Goal: Task Accomplishment & Management: Manage account settings

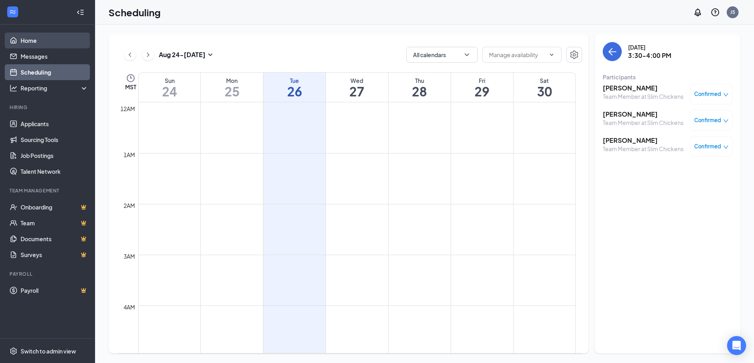
scroll to position [548, 0]
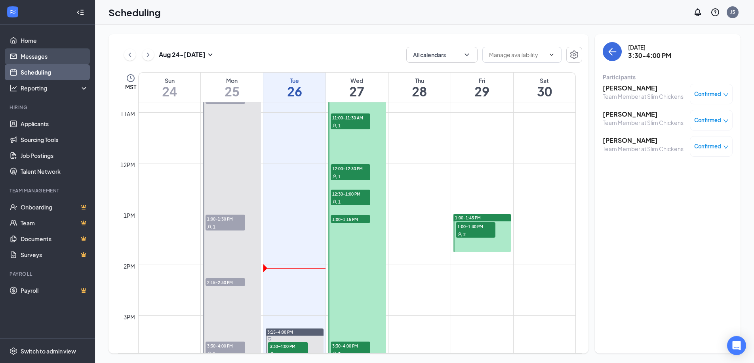
click at [25, 58] on link "Messages" at bounding box center [55, 56] width 68 height 16
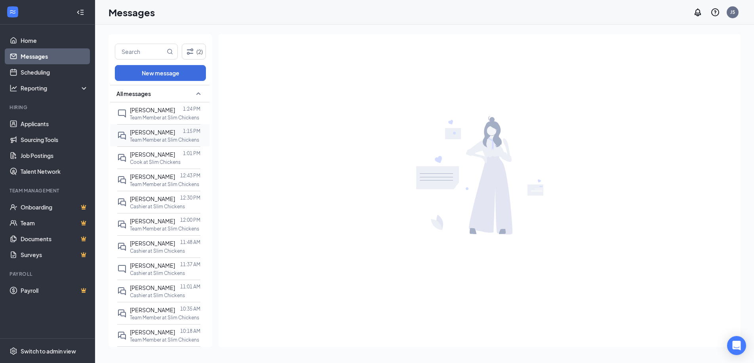
click at [148, 139] on p "Team Member at Slim Chickens" at bounding box center [164, 139] width 69 height 7
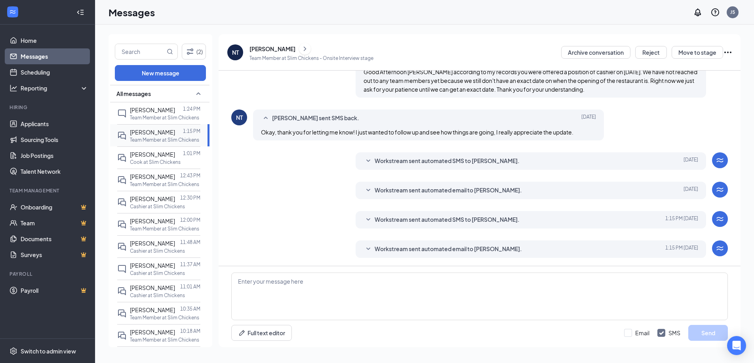
scroll to position [341, 0]
click at [39, 38] on link "Home" at bounding box center [55, 40] width 68 height 16
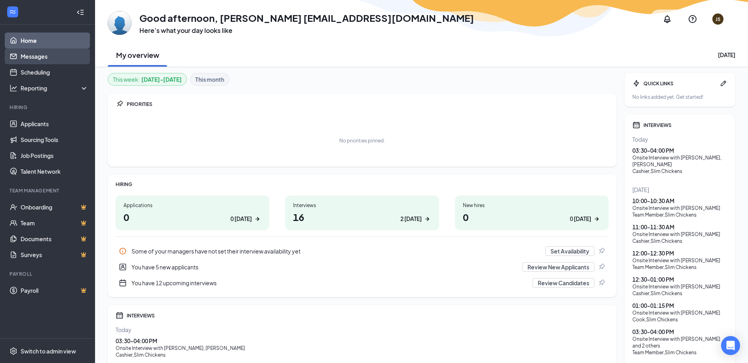
click at [22, 52] on link "Messages" at bounding box center [55, 56] width 68 height 16
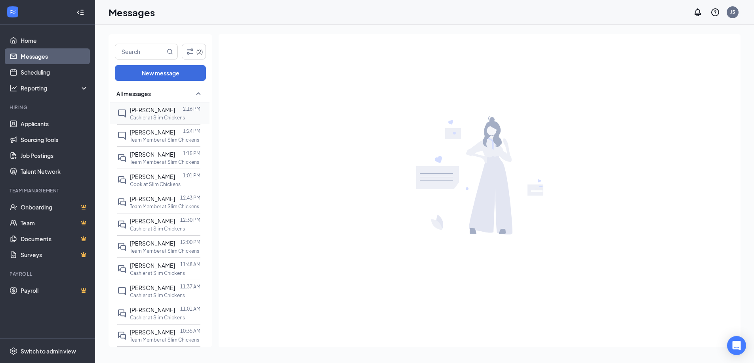
click at [139, 114] on p "Cashier at Slim Chickens" at bounding box center [157, 117] width 55 height 7
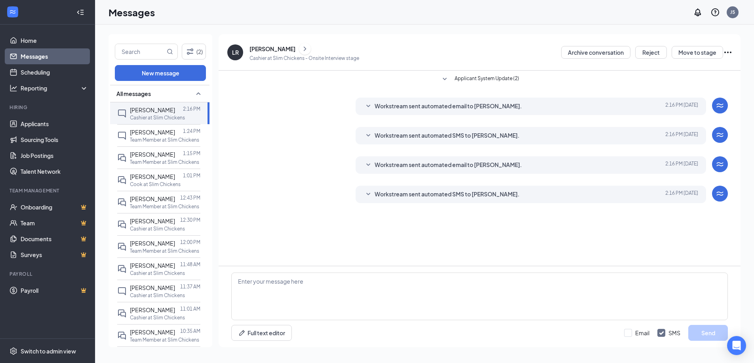
click at [473, 195] on span "Workstream sent automated SMS to [PERSON_NAME]." at bounding box center [447, 194] width 145 height 10
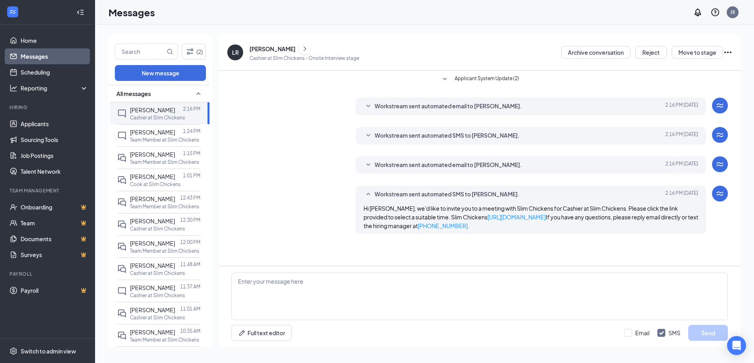
click at [387, 164] on span "Workstream sent automated email to [PERSON_NAME]." at bounding box center [448, 165] width 147 height 10
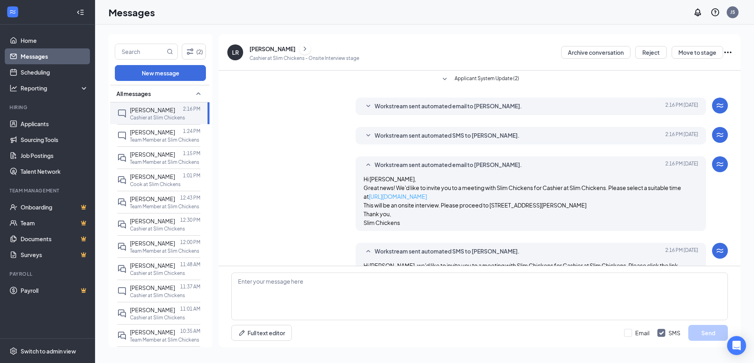
click at [403, 198] on link "[URL][DOMAIN_NAME]" at bounding box center [398, 196] width 58 height 7
click at [479, 104] on span "Workstream sent automated email to [PERSON_NAME]." at bounding box center [448, 106] width 147 height 10
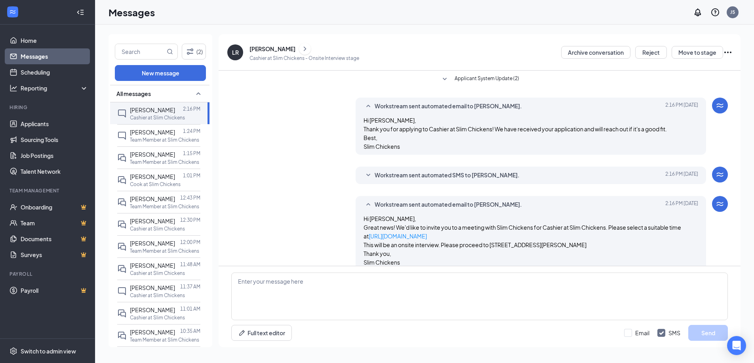
click at [481, 174] on span "Workstream sent automated SMS to [PERSON_NAME]." at bounding box center [447, 175] width 145 height 10
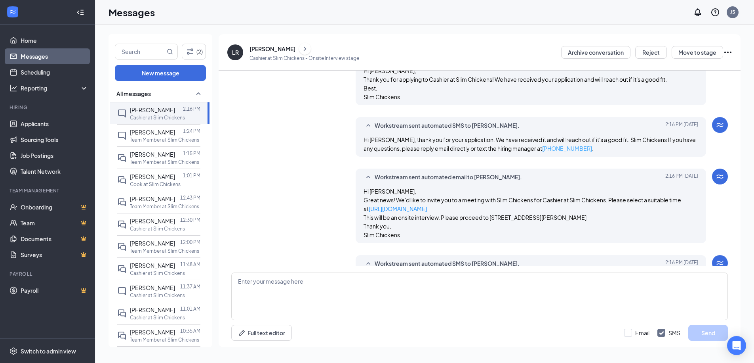
scroll to position [79, 0]
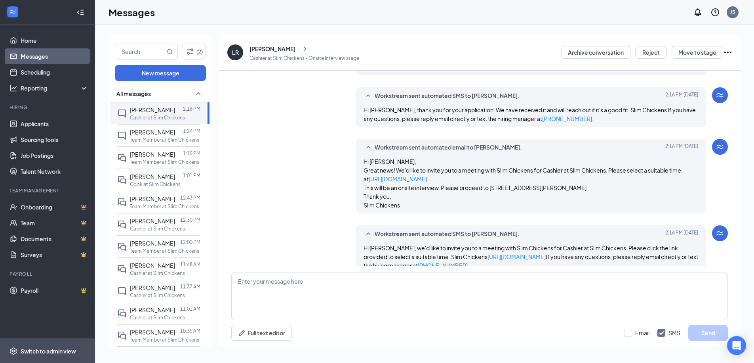
click at [70, 349] on div "Switch to admin view" at bounding box center [48, 351] width 55 height 8
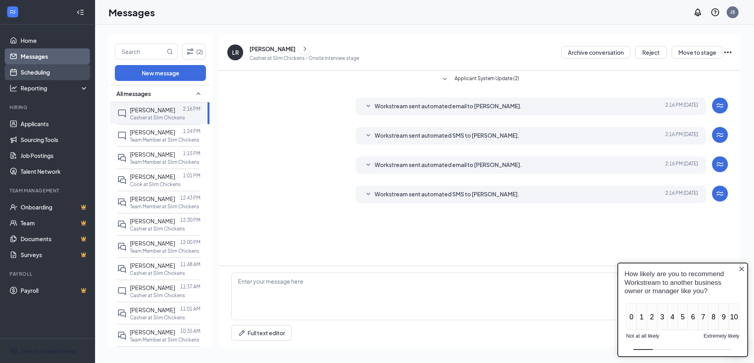
drag, startPoint x: 39, startPoint y: 71, endPoint x: 57, endPoint y: 75, distance: 18.4
click at [39, 71] on link "Scheduling" at bounding box center [55, 72] width 68 height 16
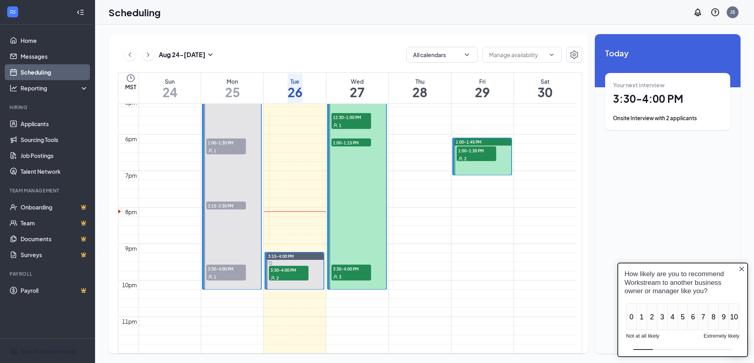
scroll to position [667, 0]
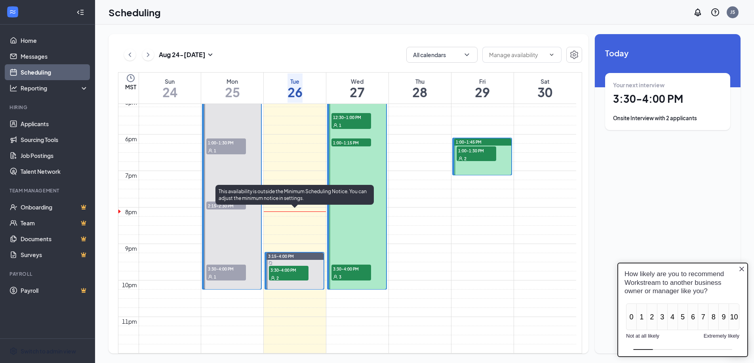
click at [282, 265] on span "3:30-4:00 PM" at bounding box center [289, 269] width 40 height 8
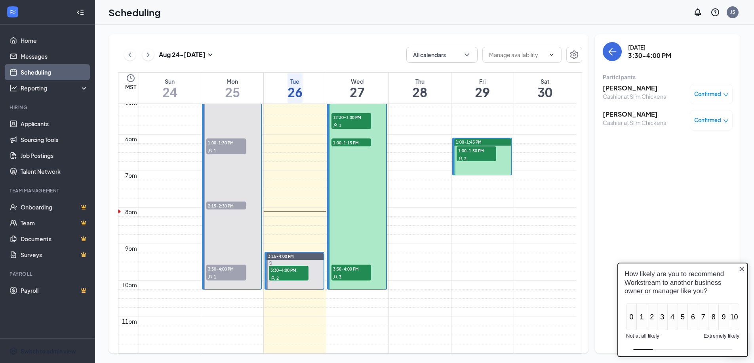
click at [724, 92] on icon "down" at bounding box center [726, 95] width 6 height 6
click at [702, 118] on span "Request Reschedule" at bounding box center [692, 116] width 54 height 9
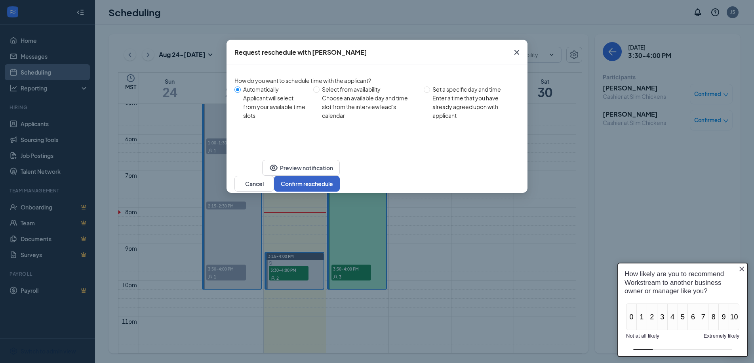
click at [340, 180] on button "Confirm reschedule" at bounding box center [307, 184] width 66 height 16
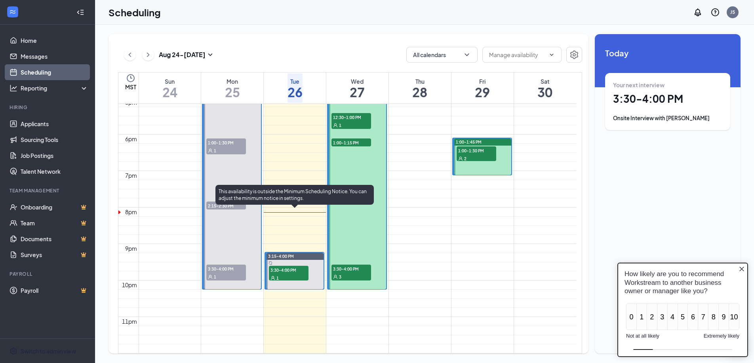
click at [296, 273] on div "1" at bounding box center [289, 277] width 40 height 8
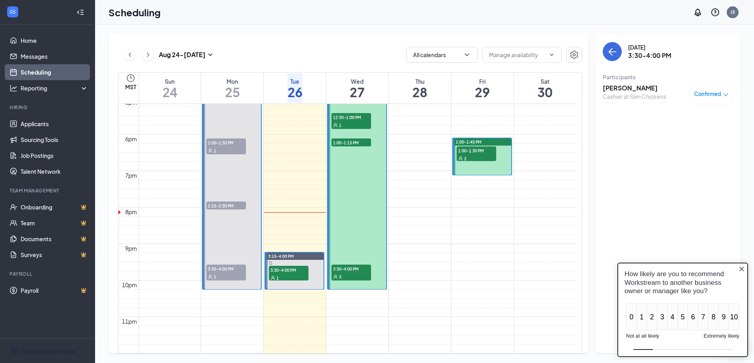
click at [703, 95] on span "Confirmed" at bounding box center [708, 94] width 27 height 8
click at [677, 118] on span "Request Reschedule" at bounding box center [692, 116] width 54 height 9
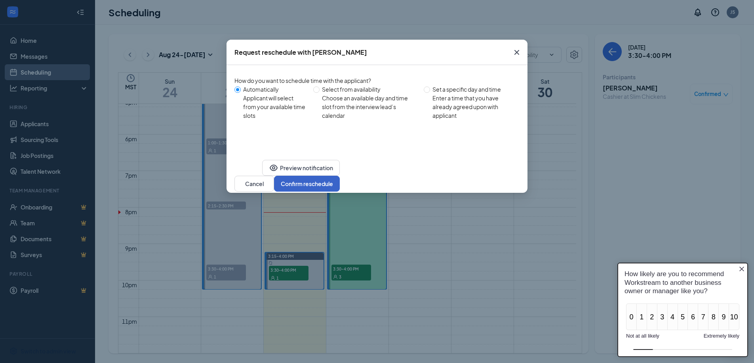
click at [340, 176] on button "Confirm reschedule" at bounding box center [307, 184] width 66 height 16
